Goal: Navigation & Orientation: Find specific page/section

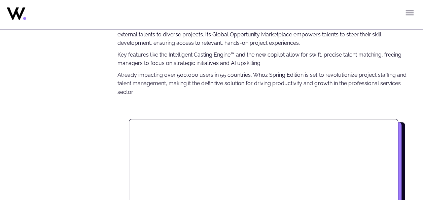
scroll to position [304, 0]
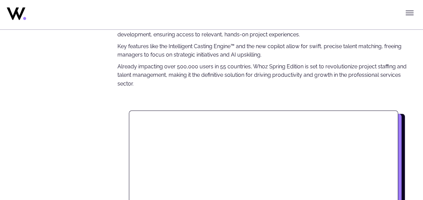
click at [410, 13] on icon "Toggle menu" at bounding box center [409, 13] width 7 height 0
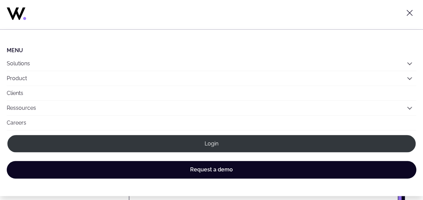
click at [27, 60] on button "Solutions" at bounding box center [212, 63] width 410 height 14
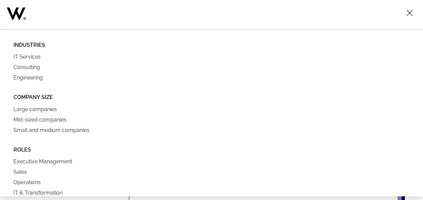
scroll to position [40, 0]
click at [35, 70] on link "Consulting" at bounding box center [211, 67] width 396 height 10
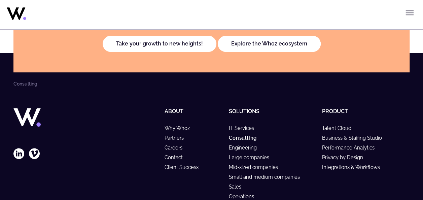
scroll to position [1603, 0]
